Goal: Task Accomplishment & Management: Manage account settings

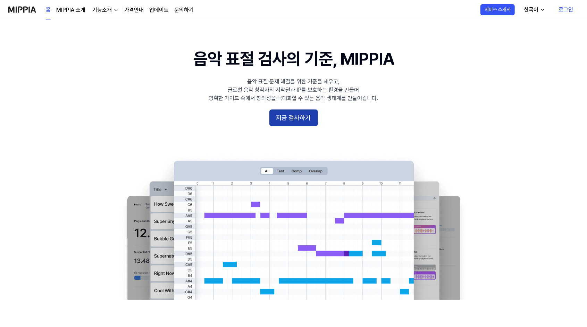
click at [307, 117] on button "지금 검사하기" at bounding box center [293, 117] width 49 height 17
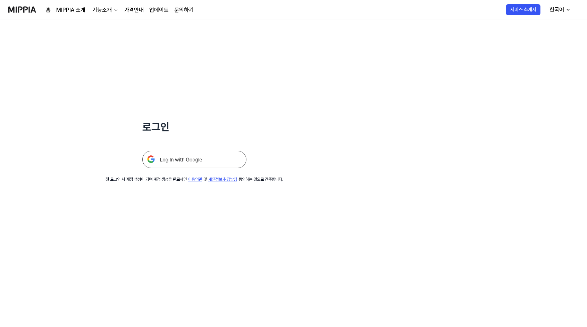
click at [181, 161] on img at bounding box center [194, 159] width 104 height 17
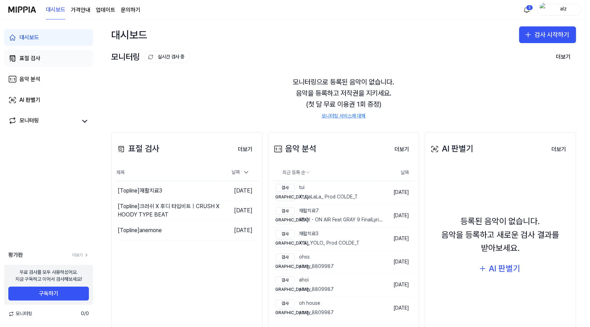
click at [47, 56] on link "표절 검사" at bounding box center [48, 58] width 89 height 17
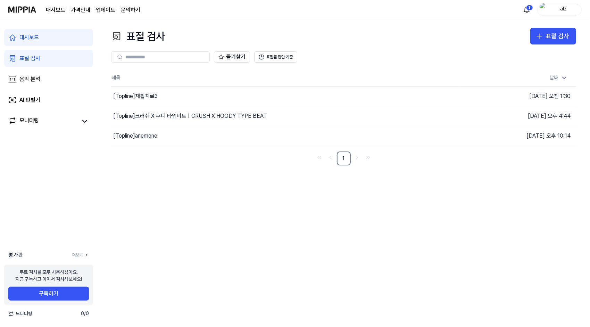
click at [40, 31] on link "대시보드" at bounding box center [48, 37] width 89 height 17
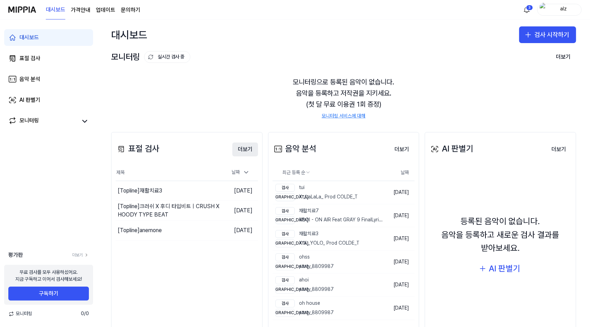
click at [237, 148] on button "더보기" at bounding box center [245, 149] width 26 height 14
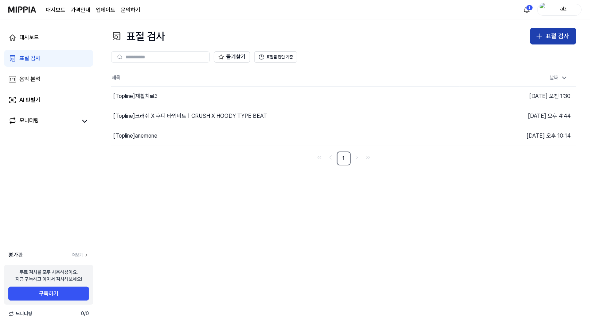
click at [553, 30] on button "표절 검사" at bounding box center [553, 36] width 46 height 17
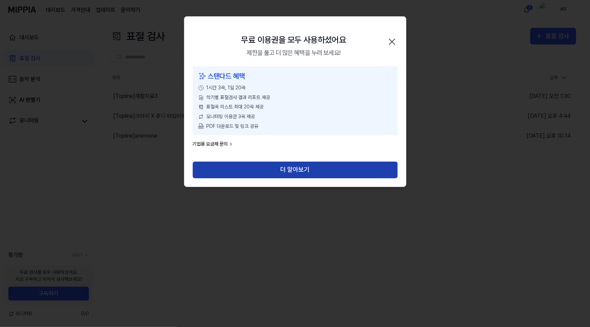
click at [298, 167] on button "더 알아보기" at bounding box center [295, 169] width 205 height 17
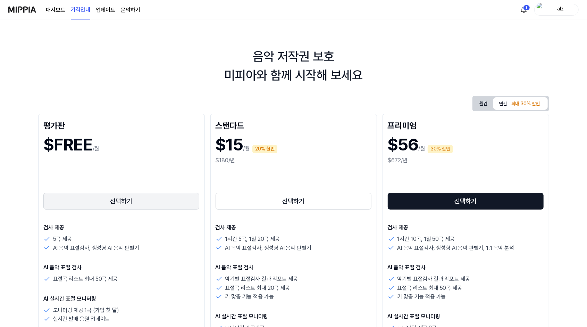
click at [163, 208] on button "선택하기" at bounding box center [121, 201] width 156 height 17
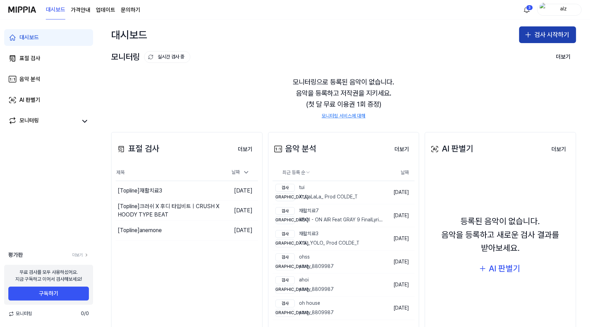
click at [550, 28] on button "검사 시작하기" at bounding box center [547, 34] width 57 height 17
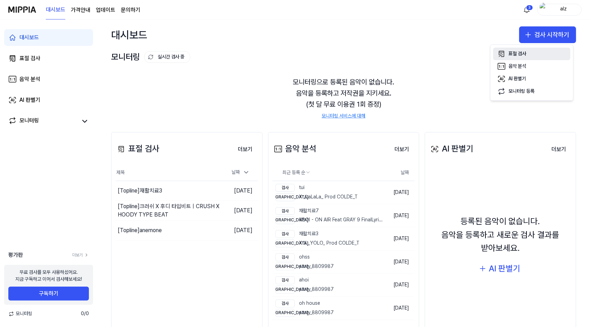
click at [520, 52] on div "표절 검사" at bounding box center [517, 53] width 18 height 7
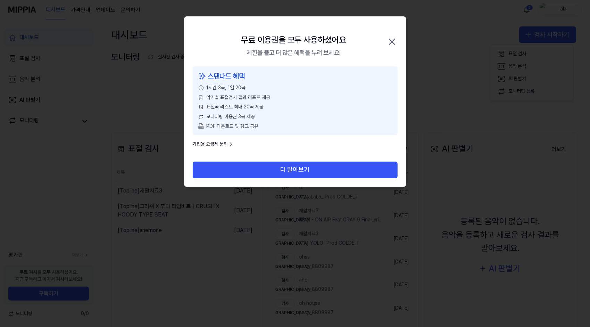
click at [271, 131] on div "스탠다드 혜택 1시간 3곡, 1일 20곡 악기별 표절검사 결과 리포트 제공 표절곡 리스트 최대 20곡 제공 모니터링 이용권 3곡 제공 PDF …" at bounding box center [295, 100] width 205 height 69
click at [388, 43] on icon "button" at bounding box center [391, 41] width 11 height 11
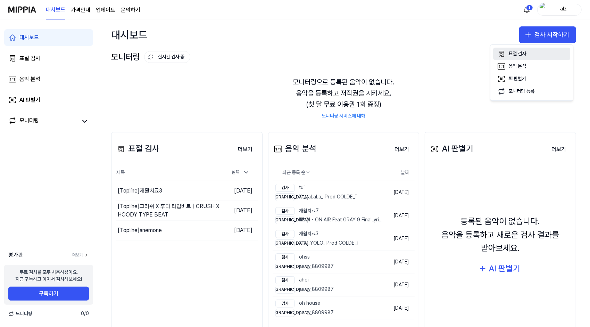
click at [511, 51] on div "표절 검사" at bounding box center [517, 53] width 18 height 7
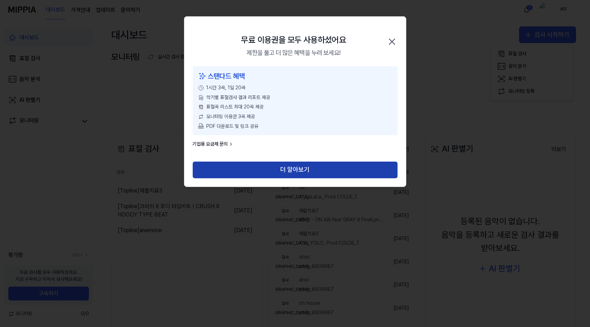
click at [249, 171] on button "더 알아보기" at bounding box center [295, 169] width 205 height 17
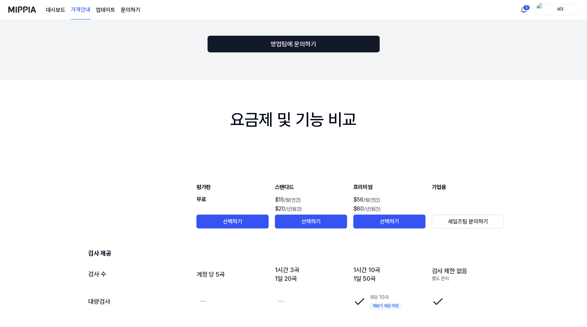
scroll to position [595, 0]
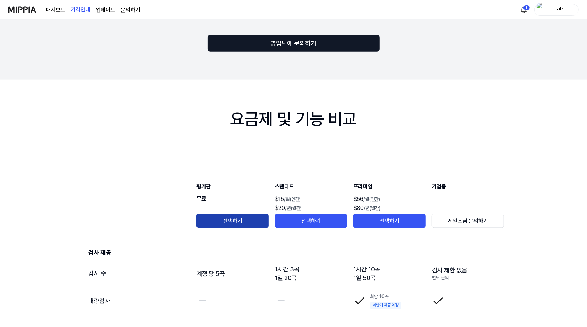
click at [229, 221] on button "선택하기" at bounding box center [232, 221] width 72 height 14
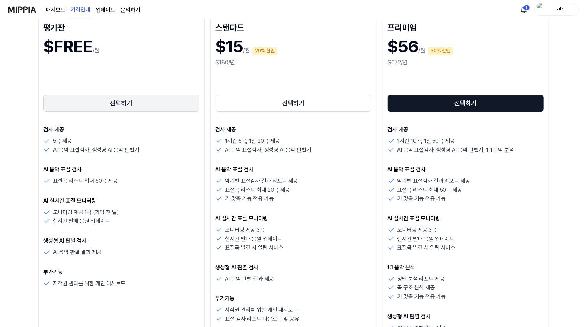
scroll to position [98, 0]
click at [115, 107] on button "선택하기" at bounding box center [121, 102] width 156 height 17
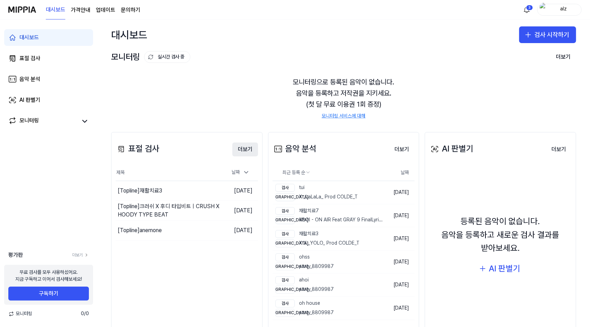
click at [246, 154] on button "더보기" at bounding box center [245, 149] width 26 height 14
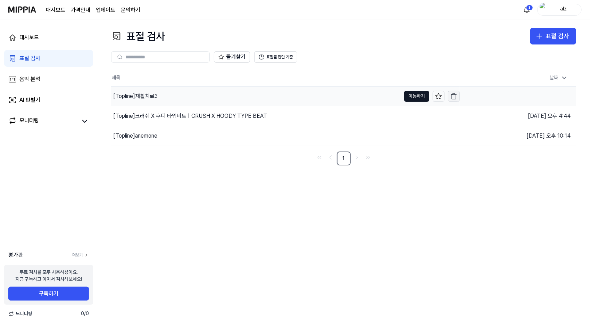
click at [454, 97] on icon "button" at bounding box center [453, 96] width 7 height 7
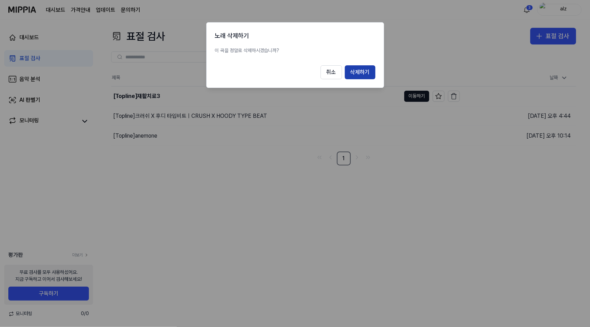
click at [358, 71] on button "삭제하기" at bounding box center [360, 72] width 31 height 14
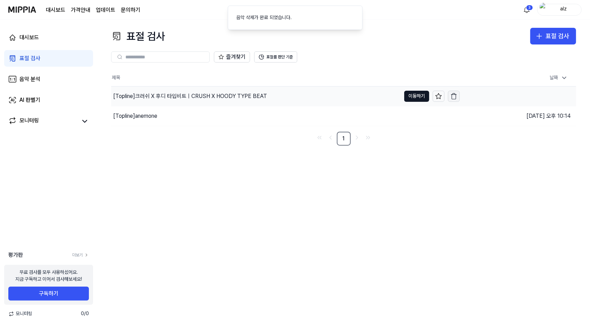
click at [455, 97] on icon "button" at bounding box center [453, 96] width 7 height 7
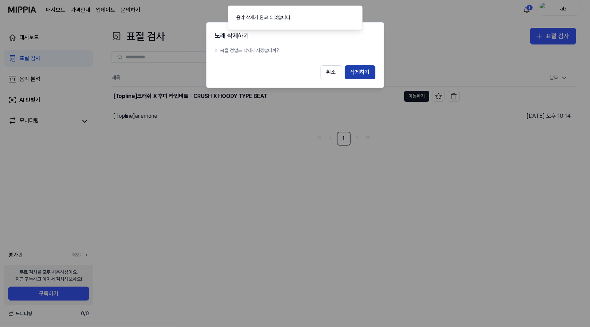
click at [371, 71] on button "삭제하기" at bounding box center [360, 72] width 31 height 14
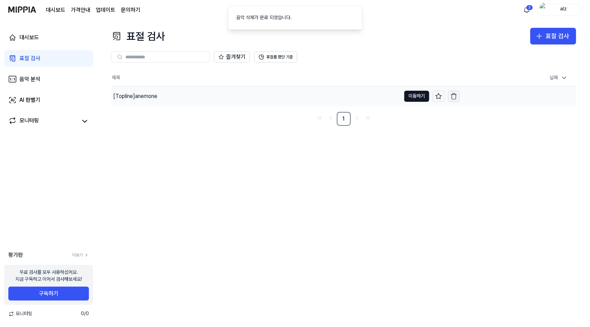
click at [452, 96] on icon "button" at bounding box center [453, 96] width 7 height 7
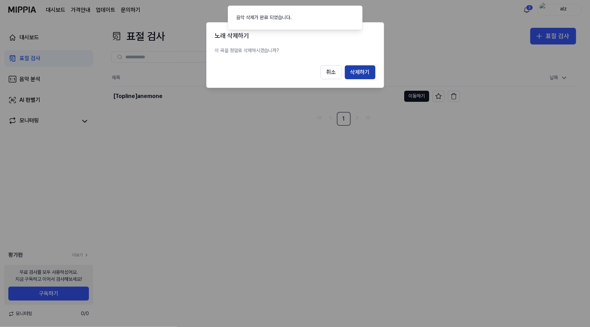
click at [361, 71] on button "삭제하기" at bounding box center [360, 72] width 31 height 14
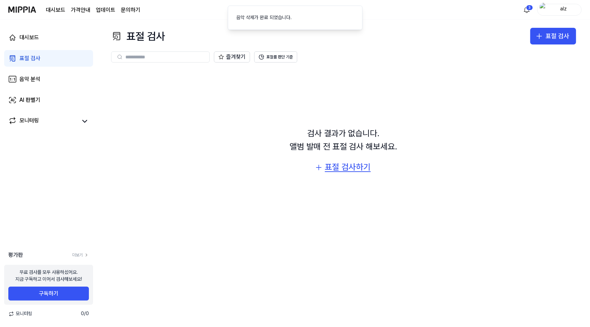
click at [329, 168] on div "표절 검사하기" at bounding box center [348, 166] width 46 height 13
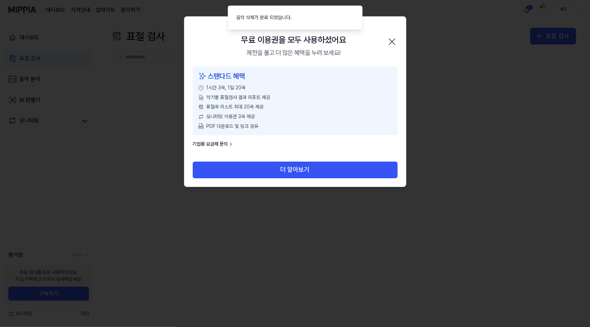
click at [392, 42] on icon "button" at bounding box center [391, 41] width 11 height 11
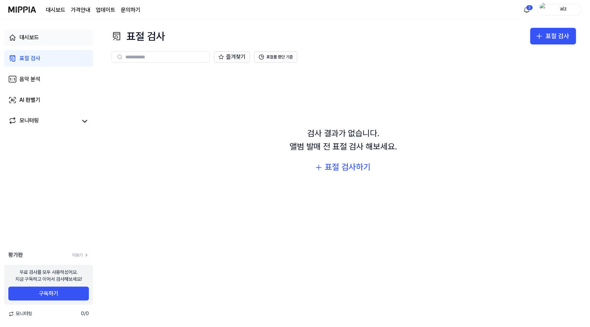
click at [24, 33] on link "대시보드" at bounding box center [48, 37] width 89 height 17
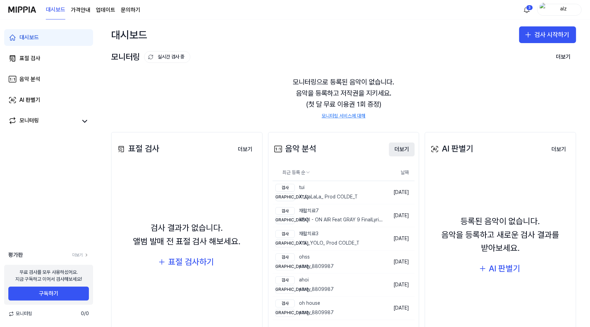
click at [394, 150] on button "더보기" at bounding box center [402, 149] width 26 height 14
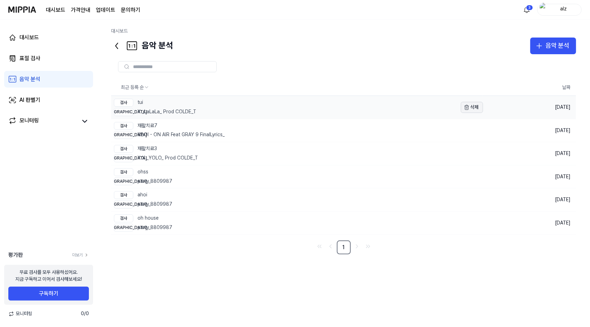
click at [478, 107] on button "삭제" at bounding box center [472, 107] width 22 height 11
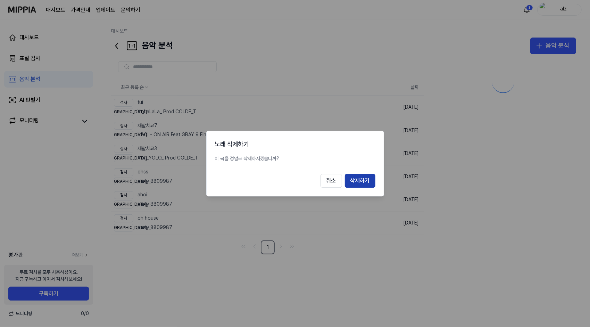
click at [350, 178] on button "삭제하기" at bounding box center [360, 181] width 31 height 14
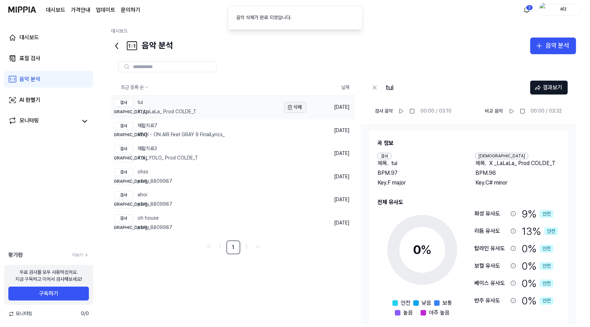
click at [287, 104] on icon "button" at bounding box center [290, 107] width 6 height 6
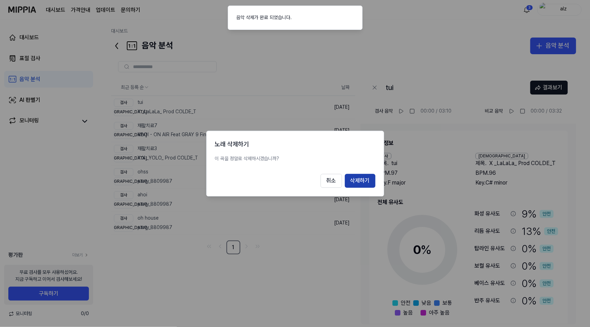
click at [364, 183] on button "삭제하기" at bounding box center [360, 181] width 31 height 14
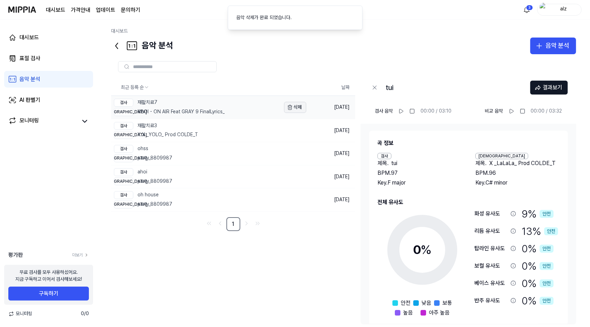
click at [300, 106] on button "삭제" at bounding box center [295, 107] width 22 height 11
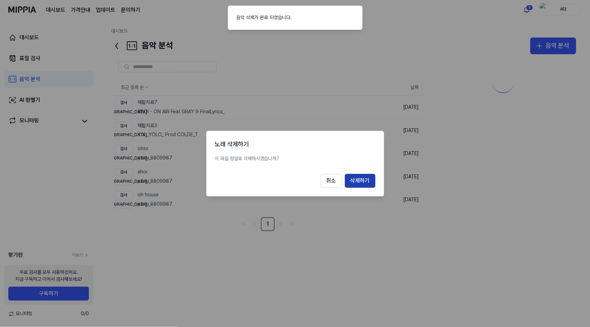
click at [357, 178] on button "삭제하기" at bounding box center [360, 181] width 31 height 14
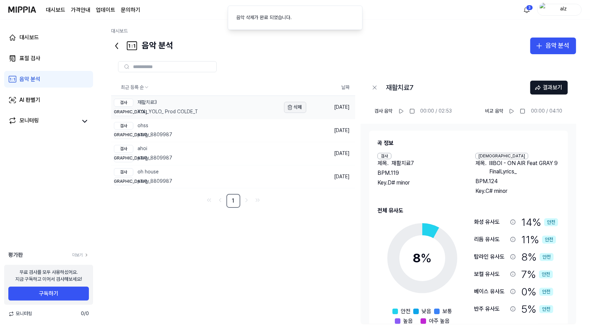
click at [300, 107] on button "삭제" at bounding box center [295, 107] width 22 height 11
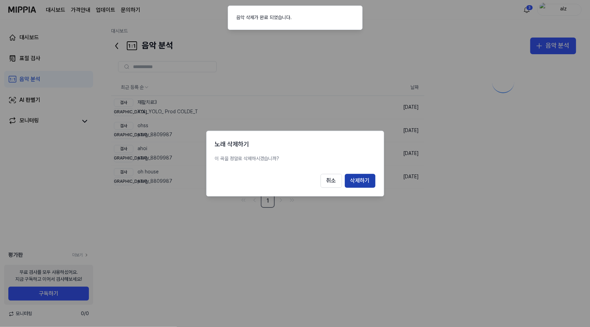
click at [356, 180] on button "삭제하기" at bounding box center [360, 181] width 31 height 14
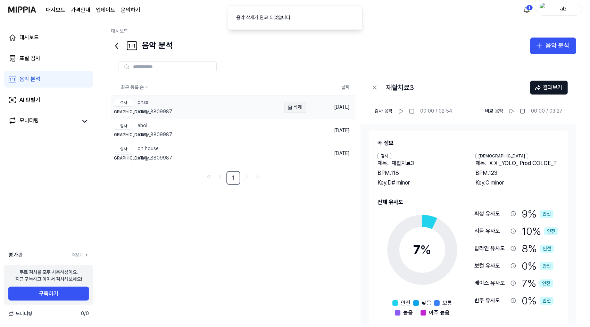
click at [297, 108] on button "삭제" at bounding box center [295, 107] width 22 height 11
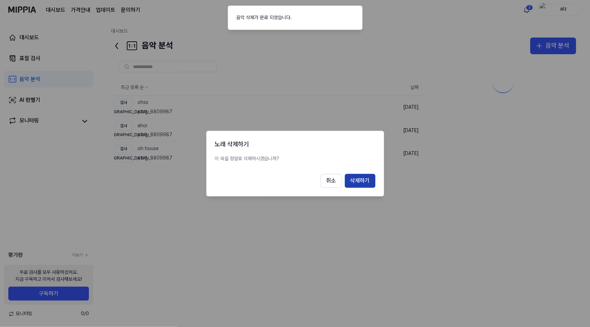
click at [356, 181] on button "삭제하기" at bounding box center [360, 181] width 31 height 14
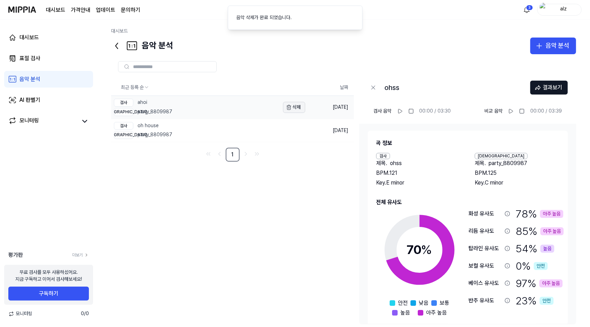
click at [292, 106] on button "삭제" at bounding box center [294, 107] width 22 height 11
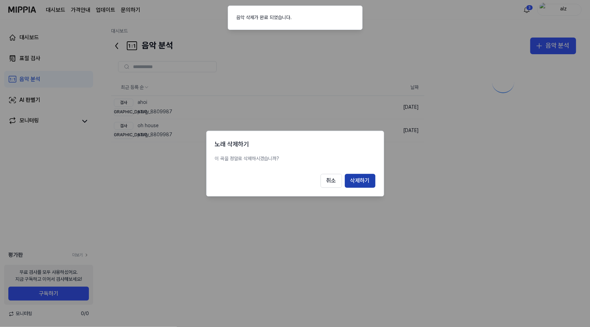
click at [369, 182] on button "삭제하기" at bounding box center [360, 181] width 31 height 14
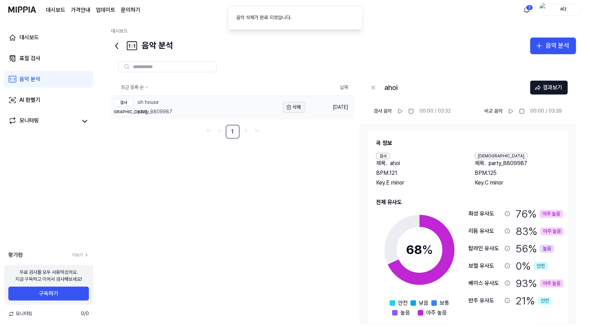
click at [295, 105] on button "삭제" at bounding box center [294, 107] width 22 height 11
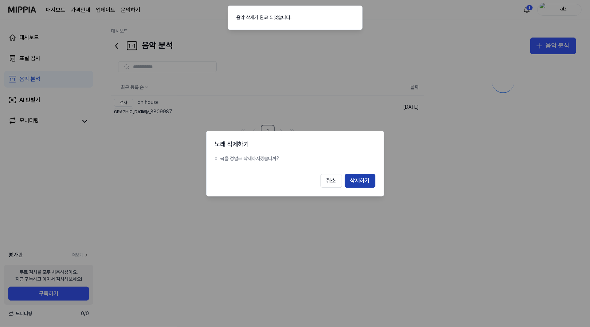
click at [365, 179] on button "삭제하기" at bounding box center [360, 181] width 31 height 14
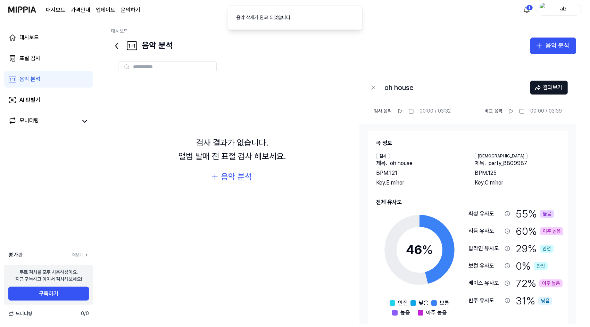
click at [117, 47] on icon at bounding box center [116, 45] width 11 height 11
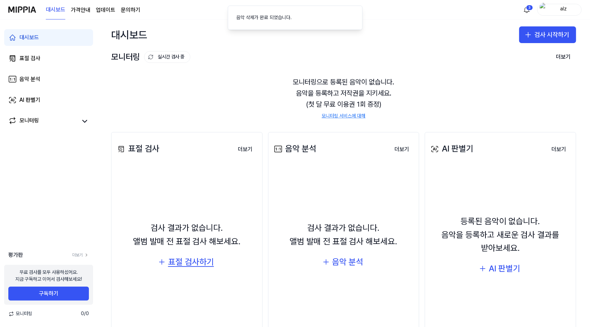
click at [183, 262] on div "표절 검사하기" at bounding box center [191, 261] width 46 height 13
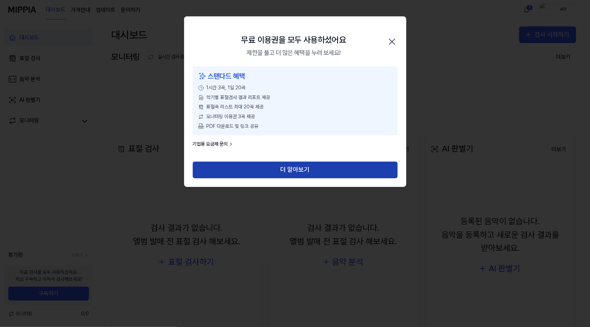
click at [273, 168] on button "더 알아보기" at bounding box center [295, 169] width 205 height 17
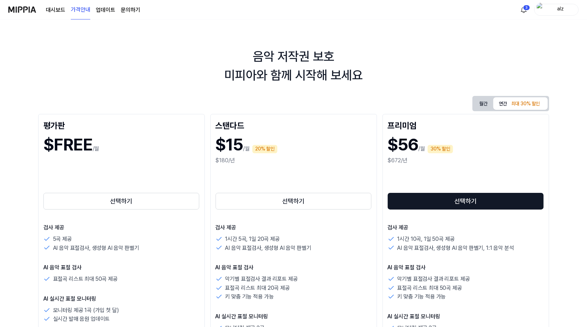
click at [106, 12] on link "업데이트" at bounding box center [105, 10] width 19 height 8
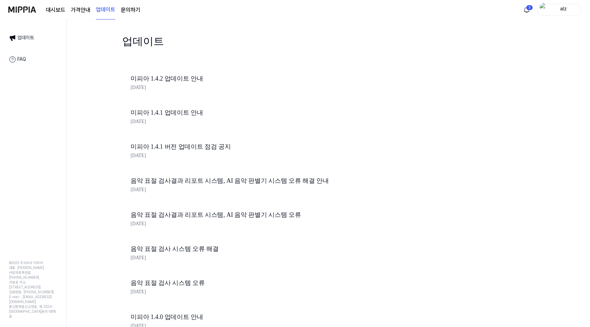
click at [57, 11] on link "대시보드" at bounding box center [55, 10] width 19 height 8
